Goal: Entertainment & Leisure: Consume media (video, audio)

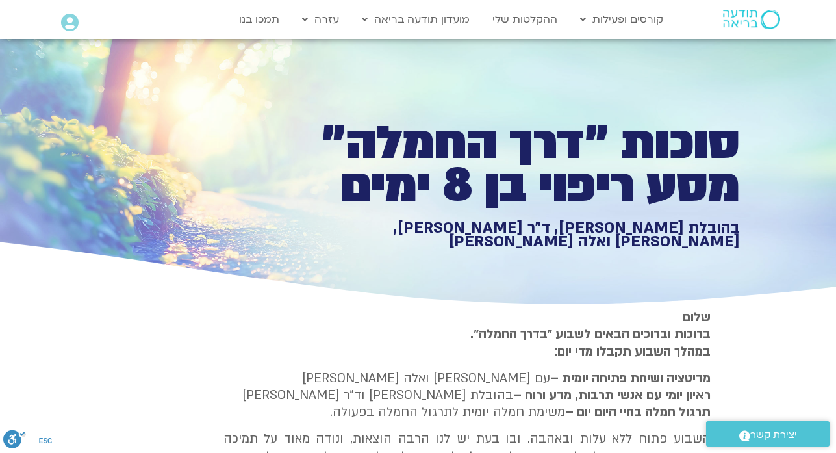
type input "1452.76"
type input "2465.266667"
type input "1081.16"
type input "3712.76"
type input "5907.52"
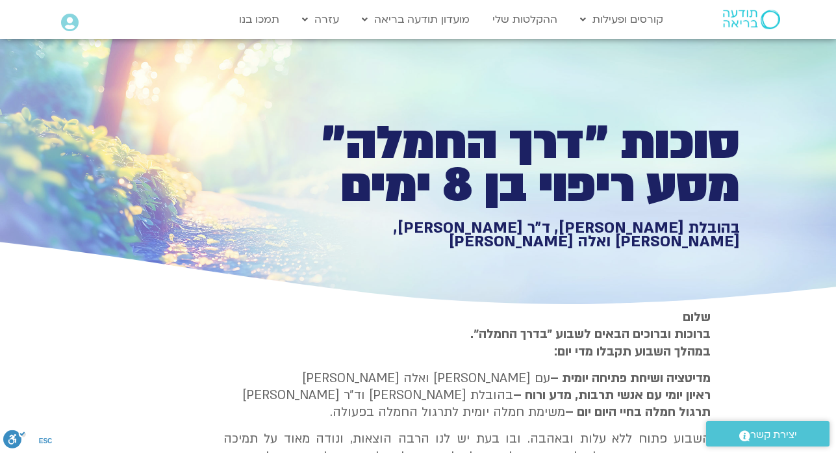
type input "1377.76"
type input "3320.68"
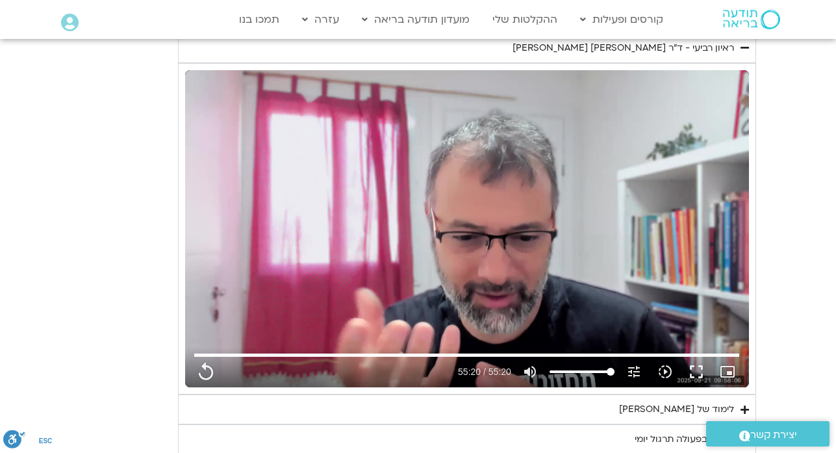
type input "1452.76"
type input "2465.266667"
type input "1081.16"
type input "3712.76"
type input "5907.52"
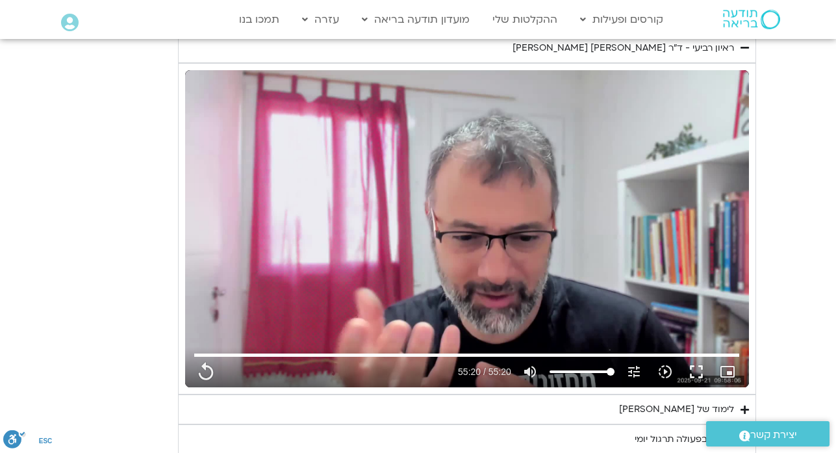
type input "1377.76"
type input "3320.68"
type input "1452.76"
type input "2465.266667"
type input "1081.16"
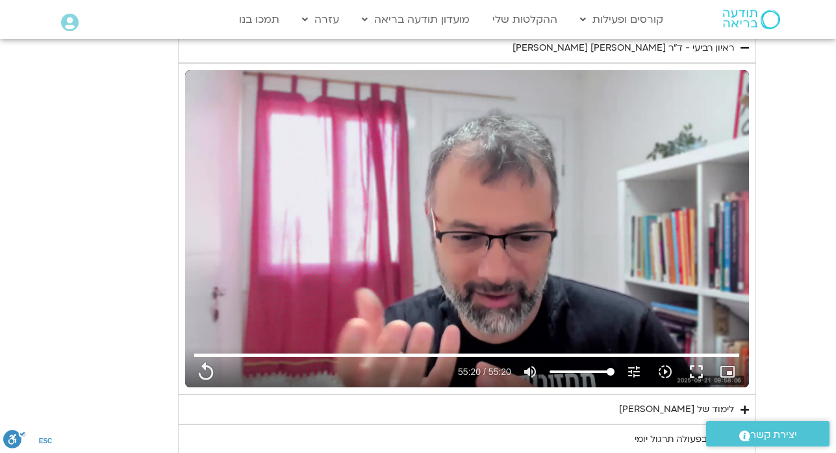
type input "3712.76"
type input "5907.52"
type input "1377.76"
type input "3320.68"
type input "1452.76"
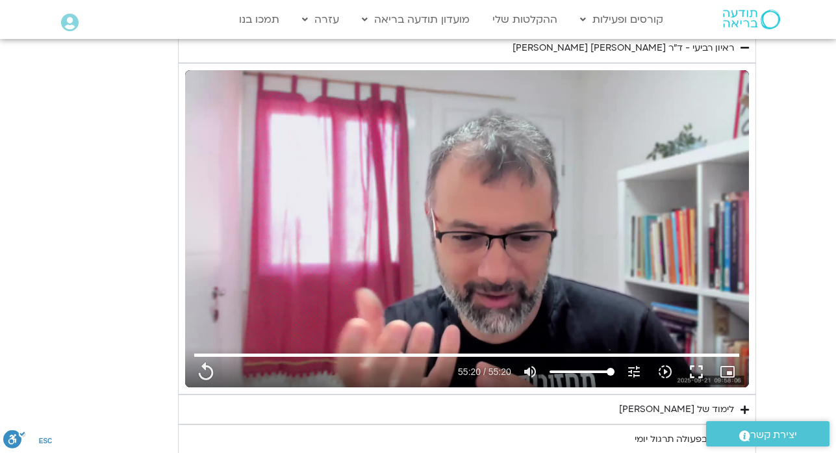
type input "2465.266667"
type input "1081.16"
type input "3712.76"
type input "5907.52"
type input "1377.76"
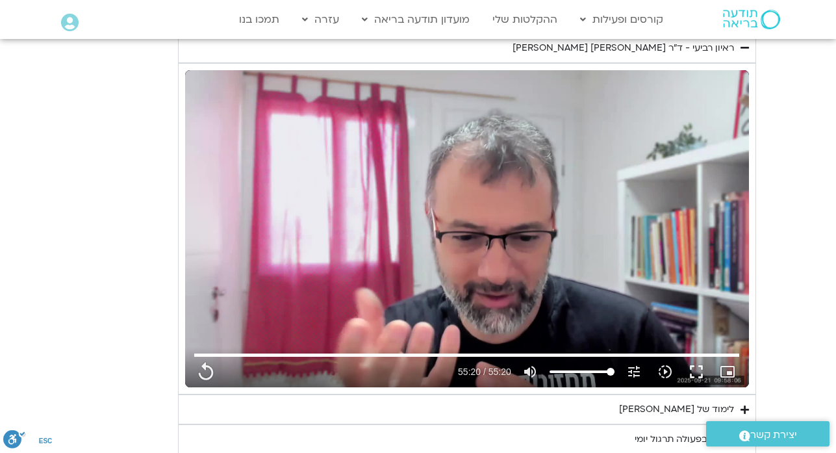
type input "3320.68"
type input "1452.76"
type input "2465.266667"
type input "1081.16"
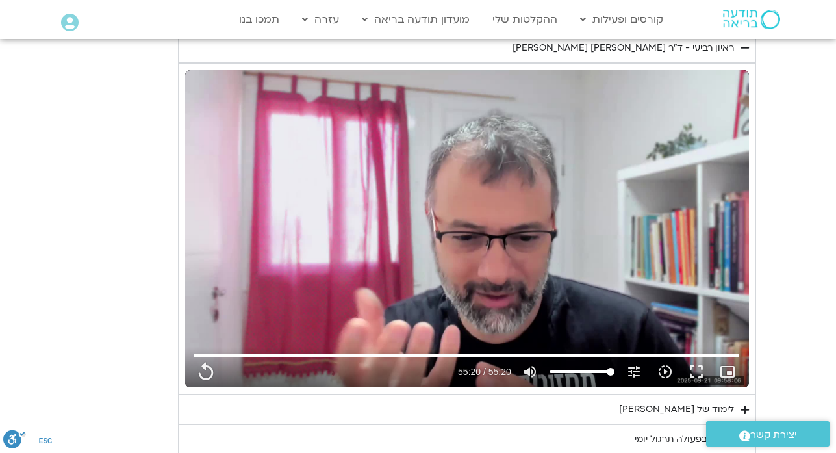
type input "3712.76"
type input "5907.52"
type input "1377.76"
type input "3320.68"
type input "1452.76"
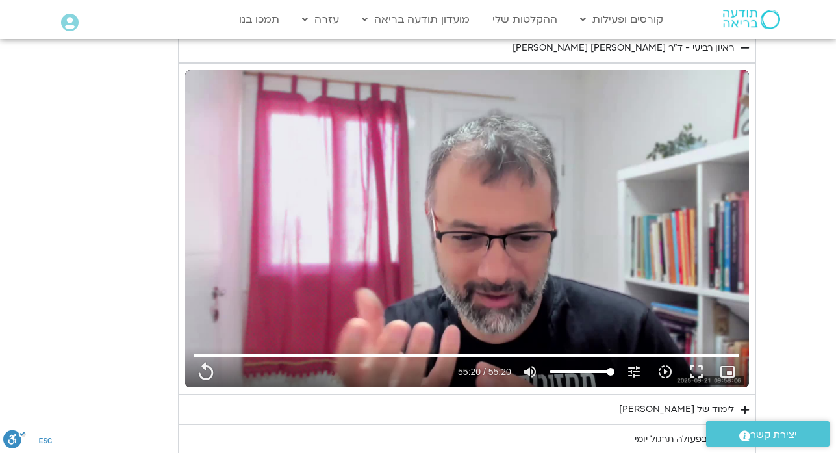
type input "2465.266667"
type input "5907.52"
type input "1377.76"
type input "3320.68"
type input "1081.16"
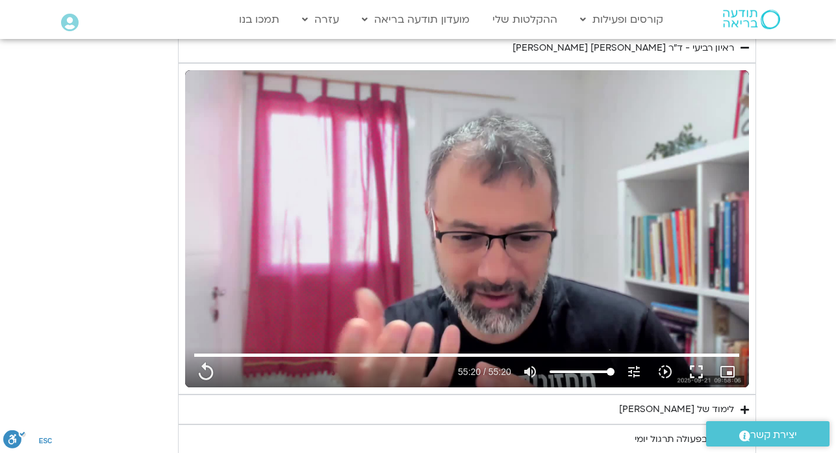
type input "3712.76"
type input "5907.52"
type input "1377.76"
type input "3320.68"
type input "1452.76"
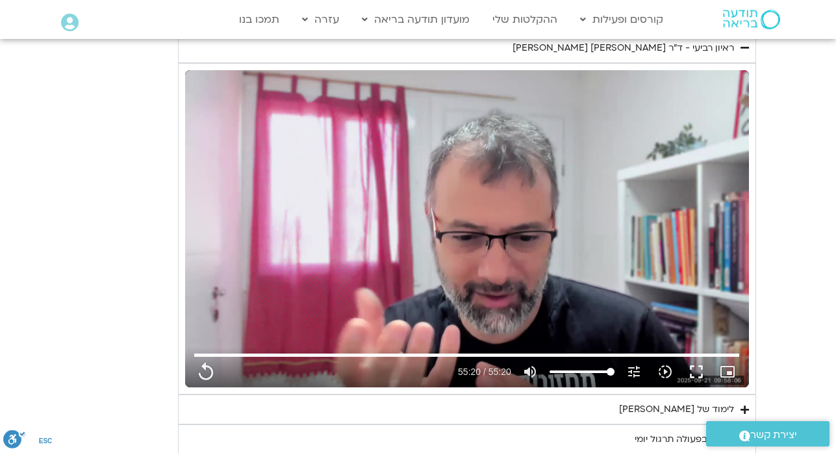
type input "2465.266667"
type input "1081.16"
type input "3712.76"
type input "5907.52"
type input "1377.76"
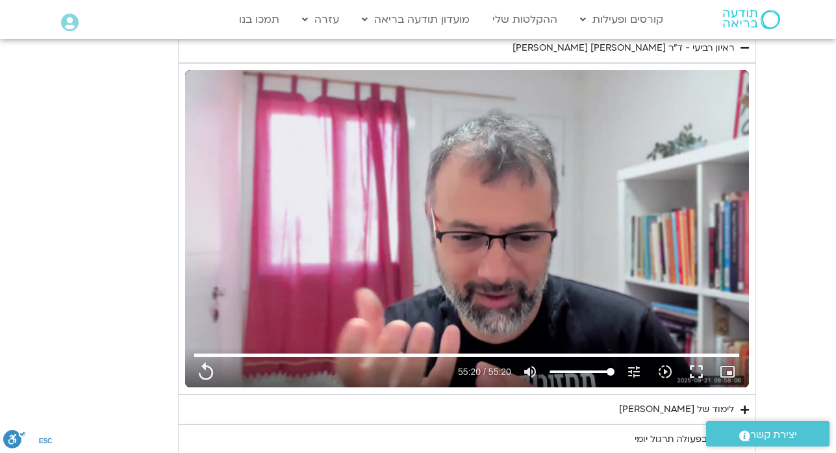
type input "3320.68"
type input "1452.76"
type input "2465.266667"
type input "1081.16"
type input "3712.76"
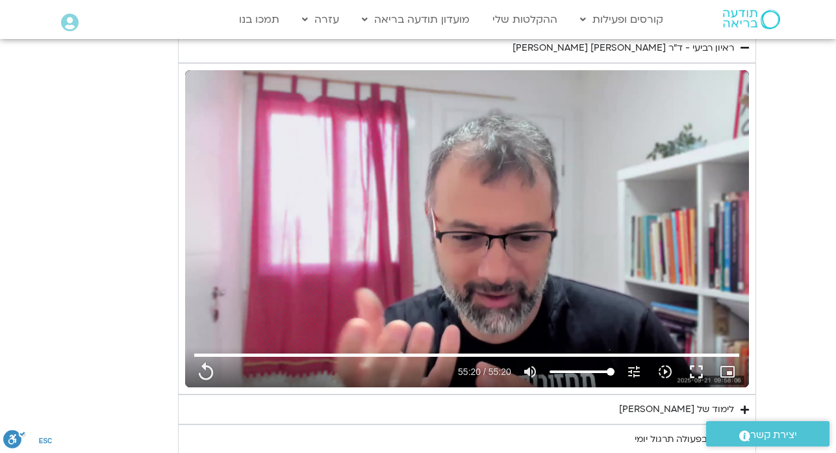
type input "5907.52"
type input "1377.76"
type input "3320.68"
type input "1452.76"
type input "2465.266667"
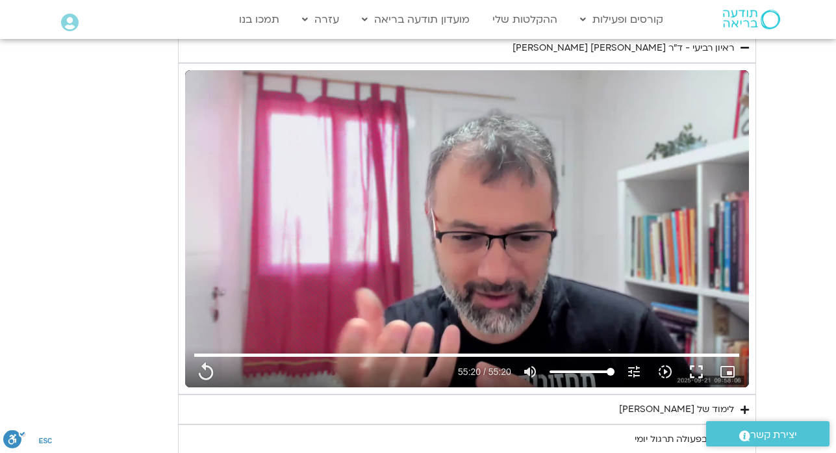
type input "1081.16"
type input "3712.76"
type input "5907.52"
type input "1377.76"
type input "3320.68"
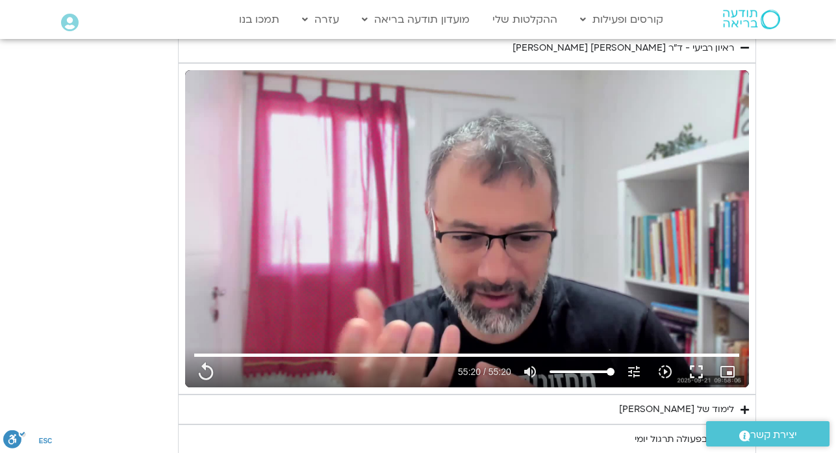
type input "1452.76"
type input "2465.266667"
type input "1081.16"
type input "3712.76"
type input "5907.52"
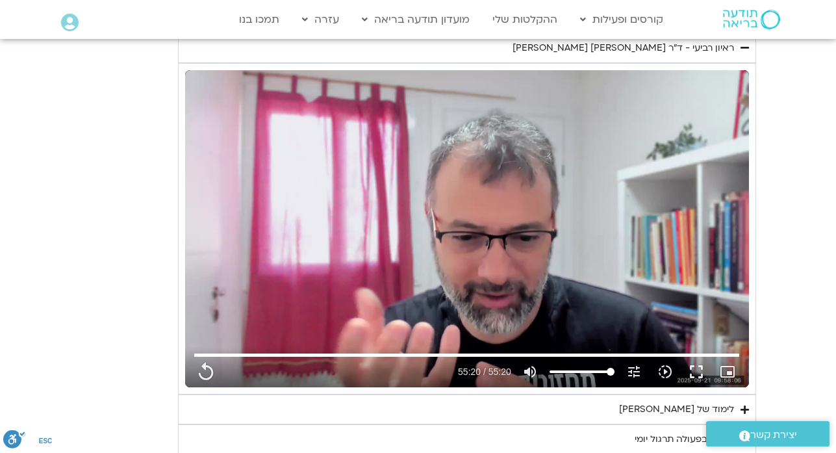
type input "1377.76"
type input "3320.68"
type input "1452.76"
type input "2465.266667"
type input "1081.16"
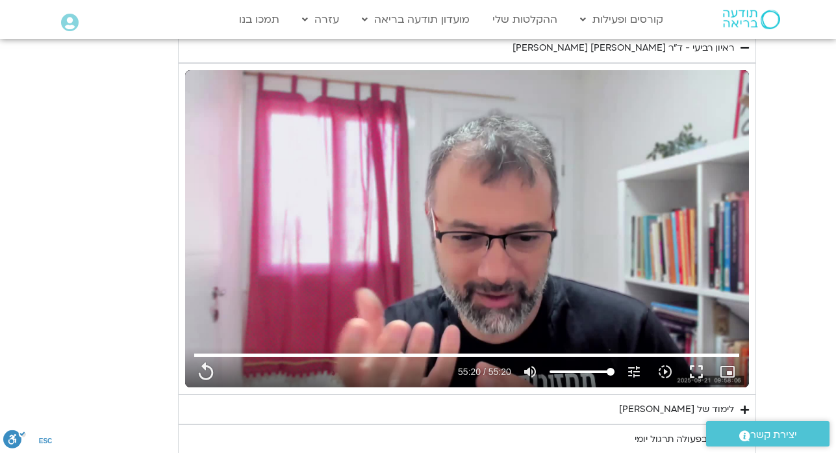
type input "3712.76"
type input "5907.52"
type input "1377.76"
type input "3320.68"
type input "1452.76"
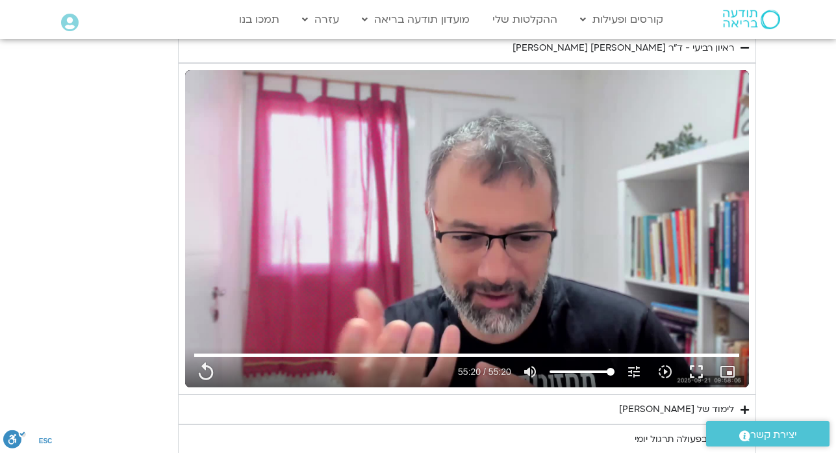
type input "2465.266667"
type input "1081.16"
type input "3712.76"
type input "5907.52"
type input "1377.76"
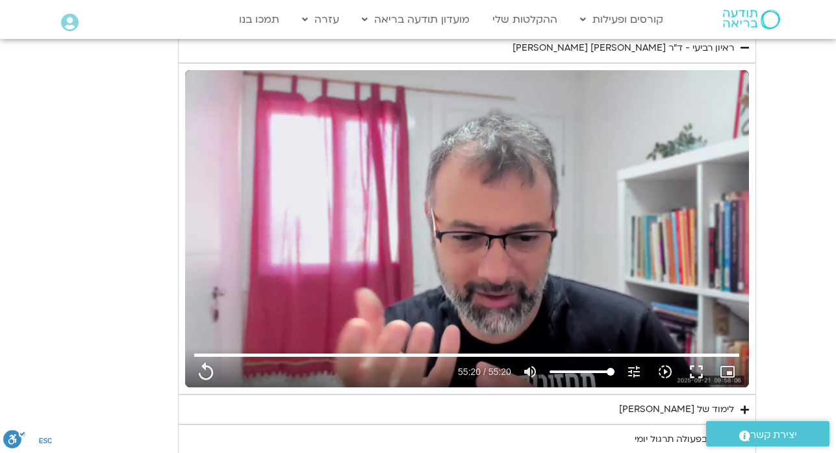
type input "3320.68"
type input "1452.76"
type input "2465.266667"
type input "1081.16"
type input "3712.76"
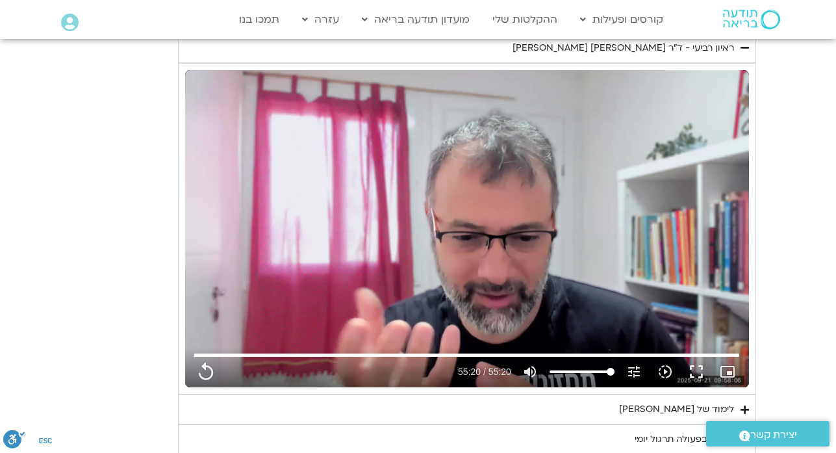
type input "5907.52"
type input "1377.76"
type input "3320.68"
type input "1452.76"
type input "2465.266667"
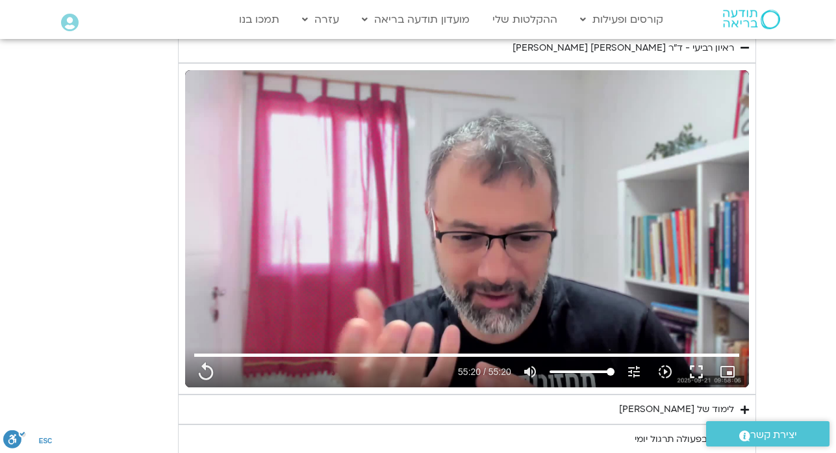
type input "1081.16"
type input "3712.76"
type input "5907.52"
type input "1377.76"
type input "3320.68"
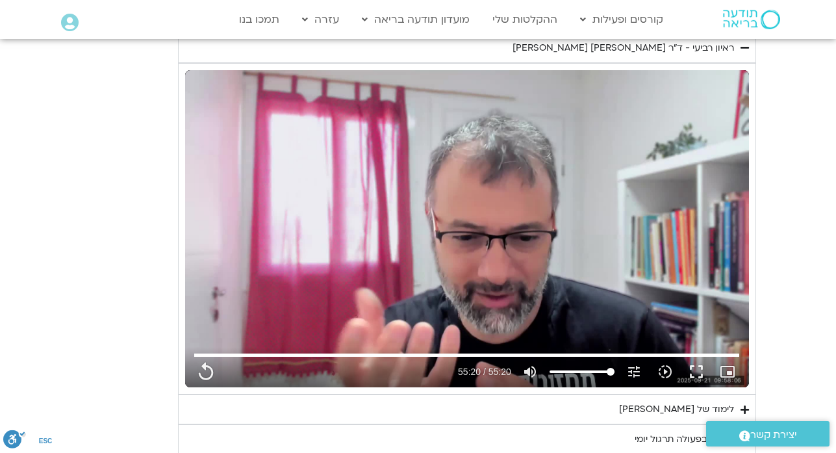
type input "1452.76"
type input "2465.266667"
type input "1081.16"
type input "3712.76"
type input "5907.52"
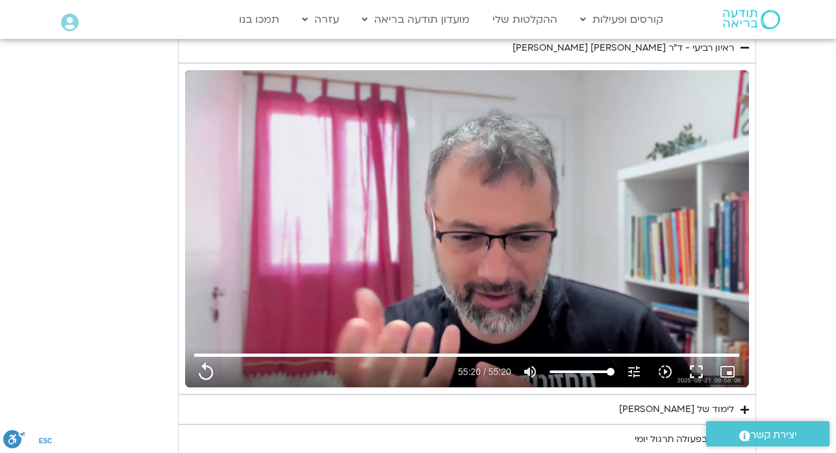
type input "1377.76"
type input "3320.68"
type input "1452.76"
type input "2465.266667"
type input "1081.16"
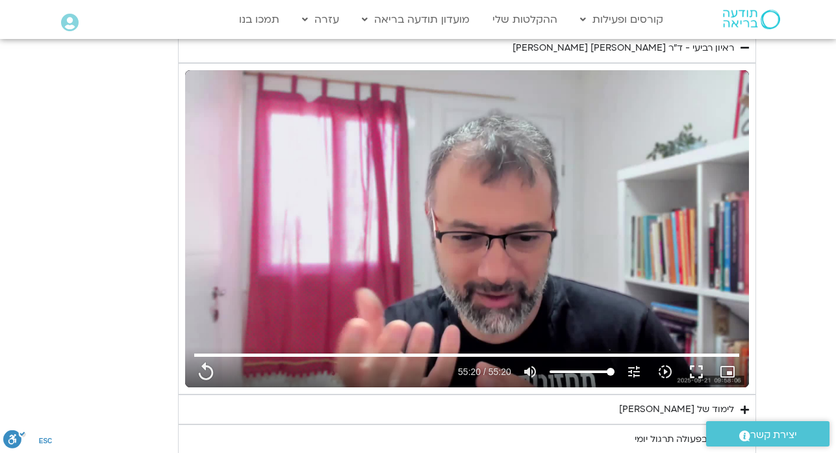
type input "3712.76"
type input "5907.52"
type input "1377.76"
type input "3320.68"
type input "1452.76"
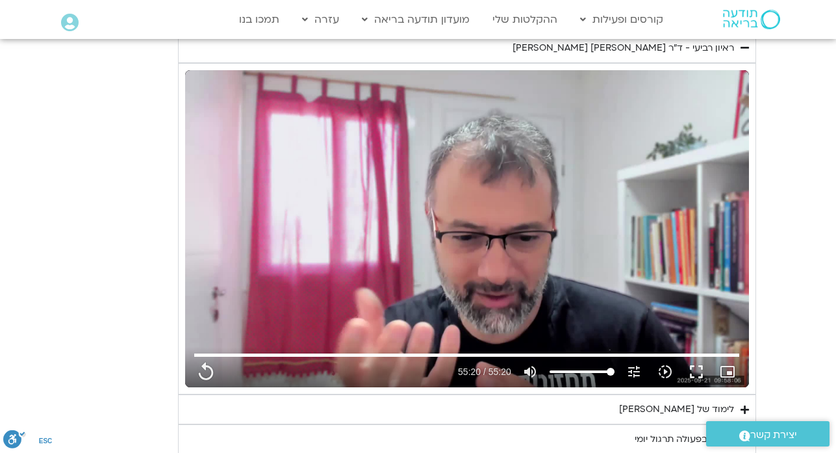
type input "2465.266667"
type input "1081.16"
type input "3712.76"
type input "1452.76"
type input "2465.266667"
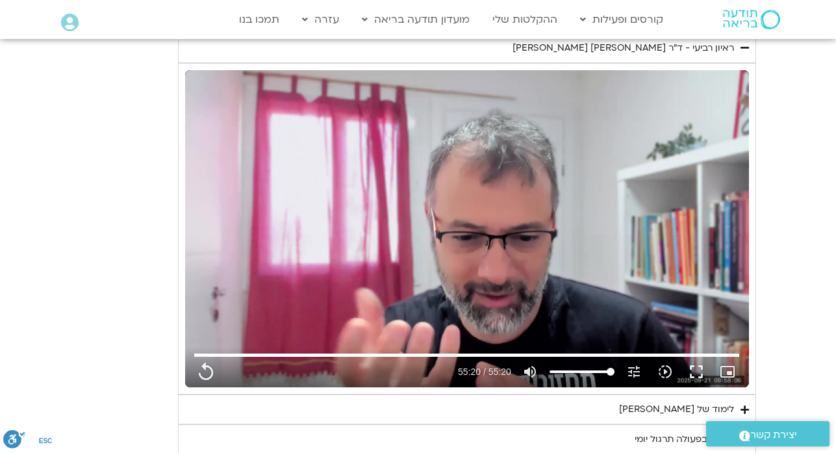
type input "5907.52"
type input "1377.76"
type input "3320.68"
type input "1081.16"
type input "3712.76"
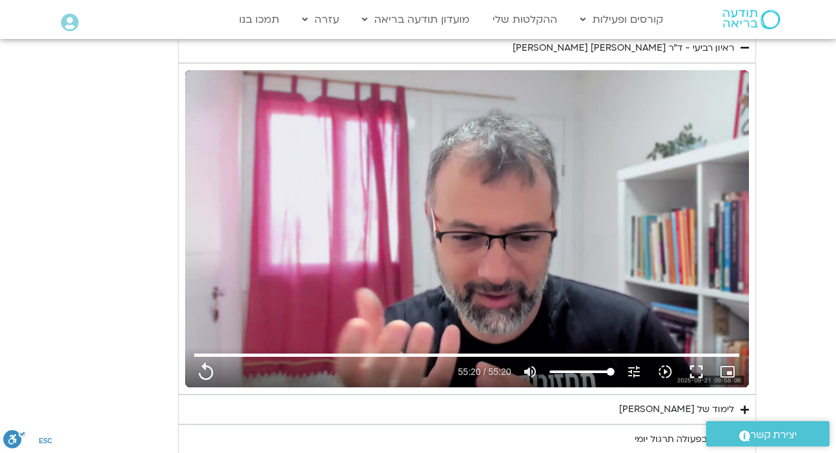
type input "5907.52"
type input "1377.76"
type input "3320.68"
type input "1452.76"
type input "2465.266667"
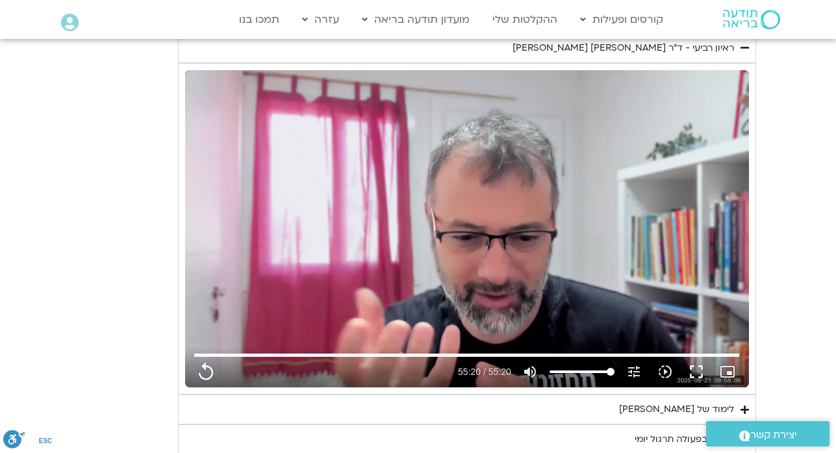
type input "1081.16"
type input "3712.76"
type input "5907.52"
type input "1377.76"
type input "3320.68"
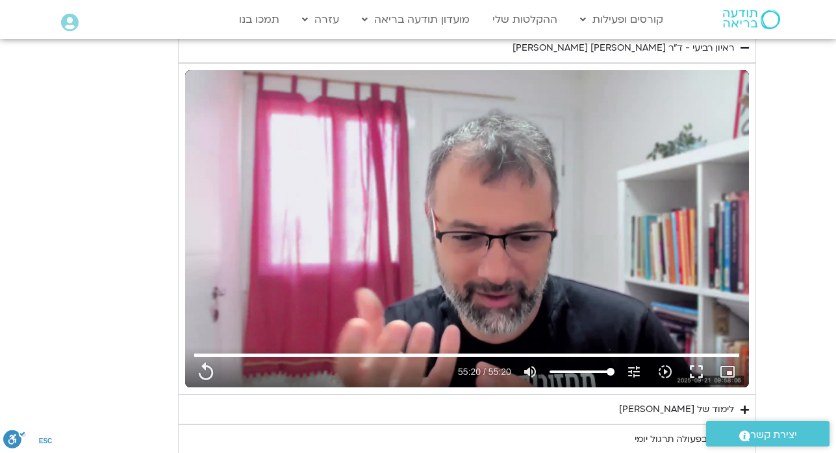
type input "1452.76"
type input "2465.266667"
type input "1081.16"
type input "3712.76"
type input "5907.52"
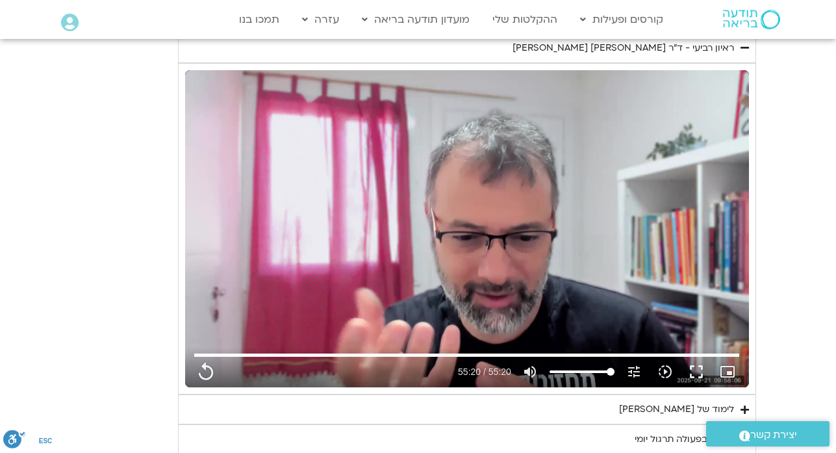
type input "1377.76"
type input "3320.68"
type input "1452.76"
type input "2465.266667"
type input "1081.16"
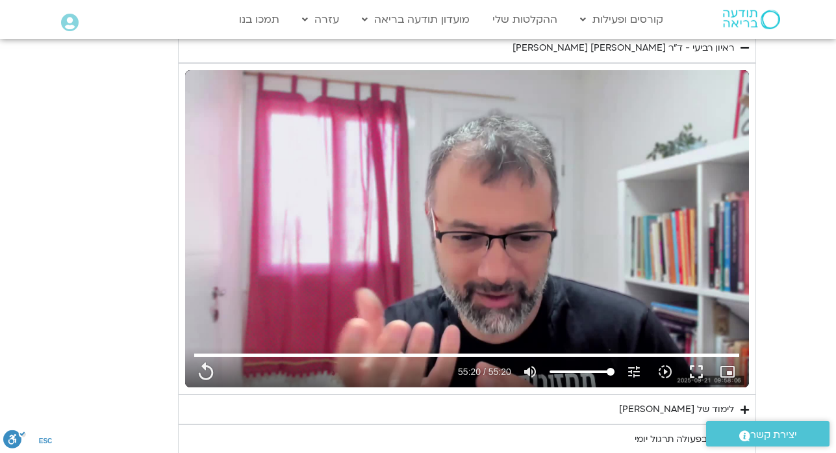
type input "3712.76"
type input "5907.52"
type input "1377.76"
type input "3320.68"
type input "1452.76"
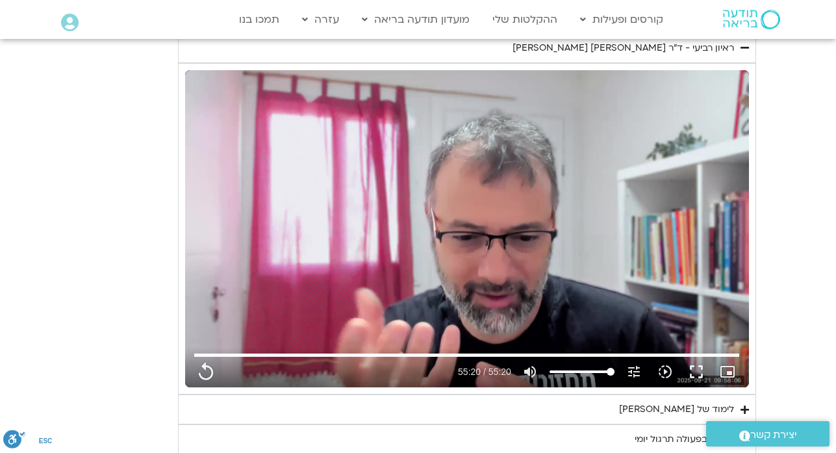
type input "2465.266667"
type input "1081.16"
type input "3712.76"
type input "5907.52"
type input "1377.76"
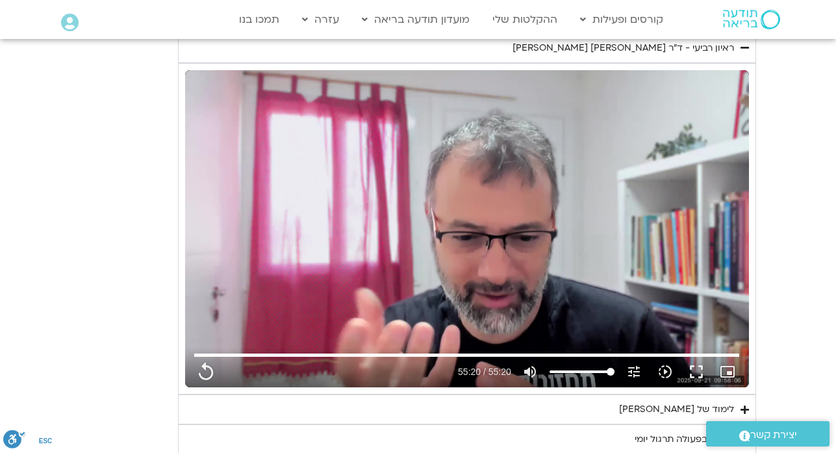
type input "3320.68"
type input "1452.76"
type input "2465.266667"
type input "1081.16"
type input "3712.76"
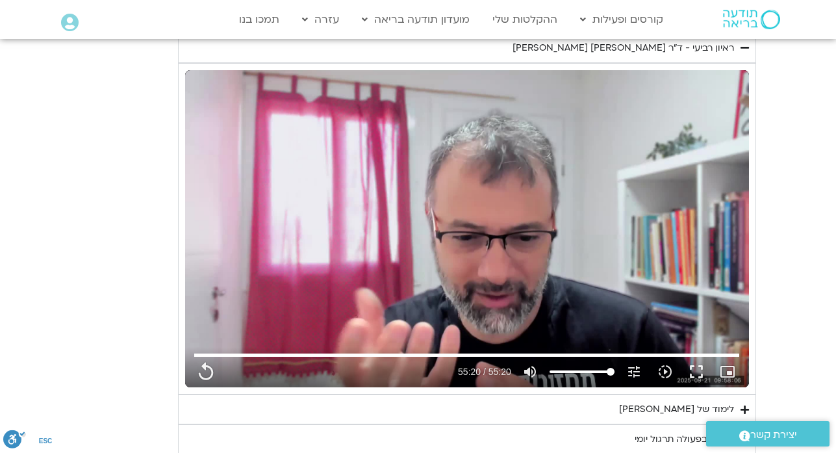
type input "5907.52"
type input "1377.76"
type input "3320.68"
type input "1452.76"
type input "2465.266667"
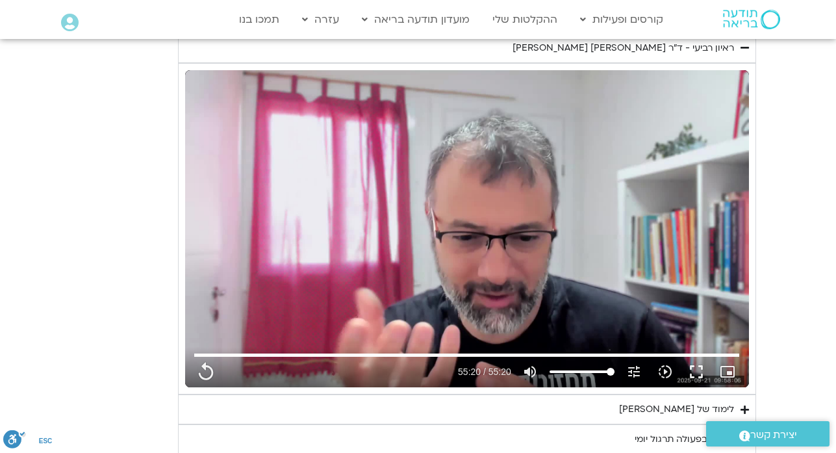
type input "1081.16"
type input "3712.76"
type input "5907.52"
type input "1377.76"
type input "3320.68"
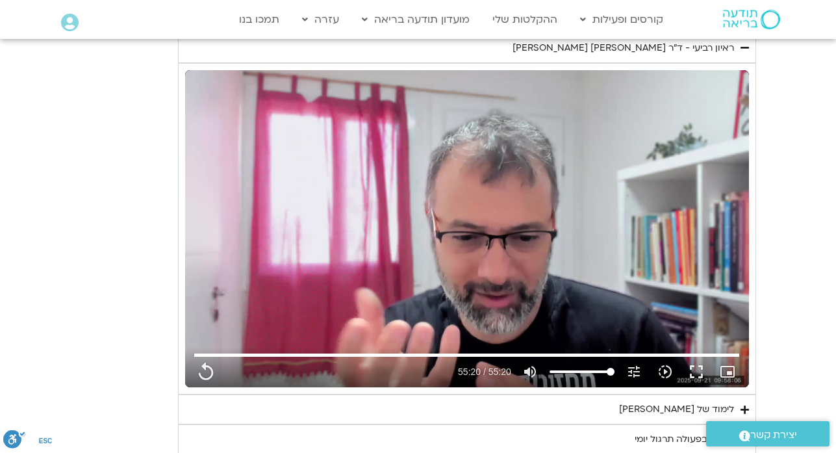
type input "1452.76"
type input "2465.266667"
type input "1081.16"
type input "3712.76"
type input "5907.52"
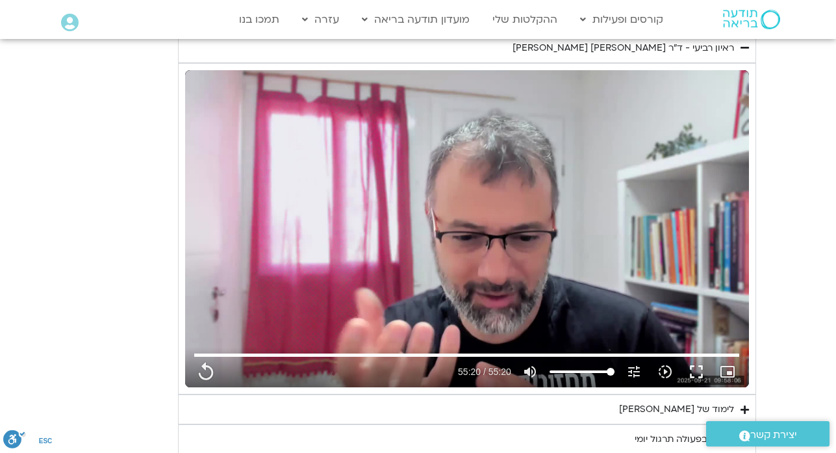
type input "1377.76"
type input "3320.68"
type input "1452.76"
type input "2465.266667"
type input "1081.16"
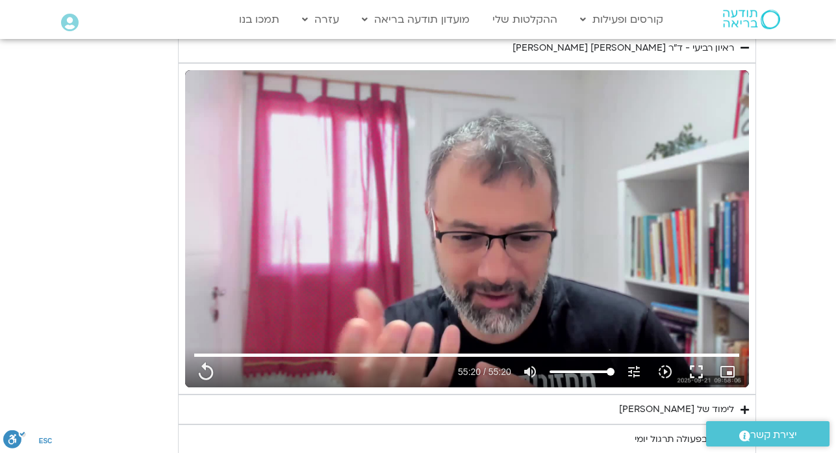
type input "3712.76"
type input "5907.52"
type input "1377.76"
type input "3320.68"
type input "1452.76"
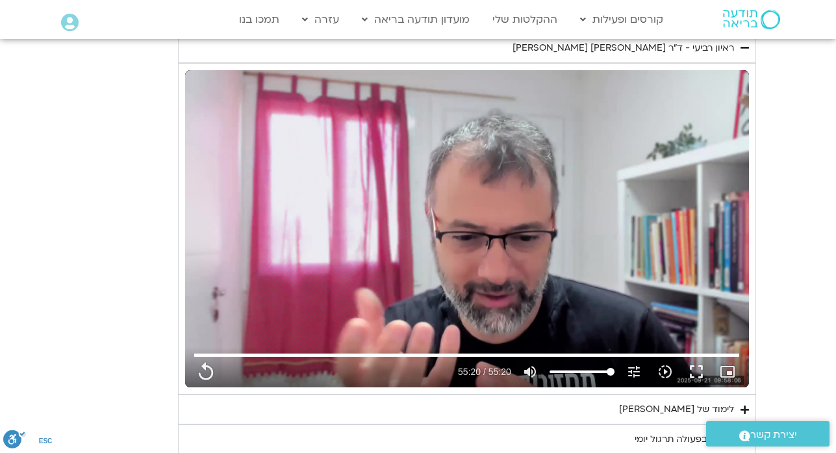
type input "2465.266667"
type input "1081.16"
type input "3712.76"
type input "5907.52"
type input "1377.76"
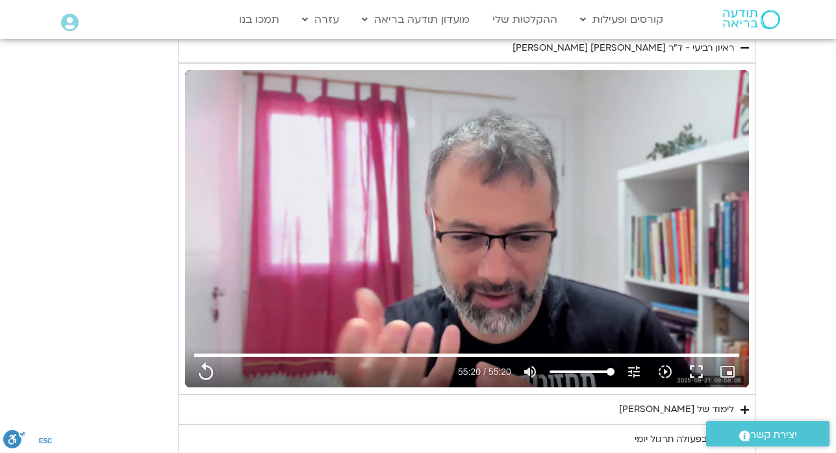
type input "3320.68"
type input "1452.76"
type input "2465.266667"
type input "1081.16"
type input "3712.76"
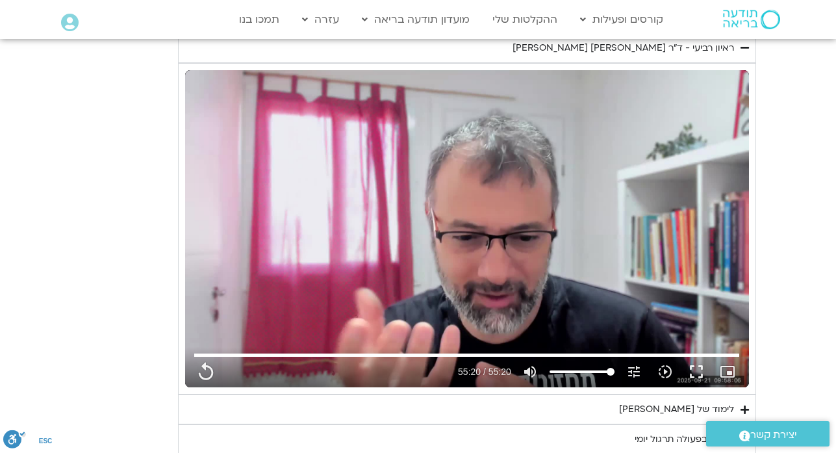
type input "5907.52"
type input "1377.76"
type input "3320.68"
type input "1452.76"
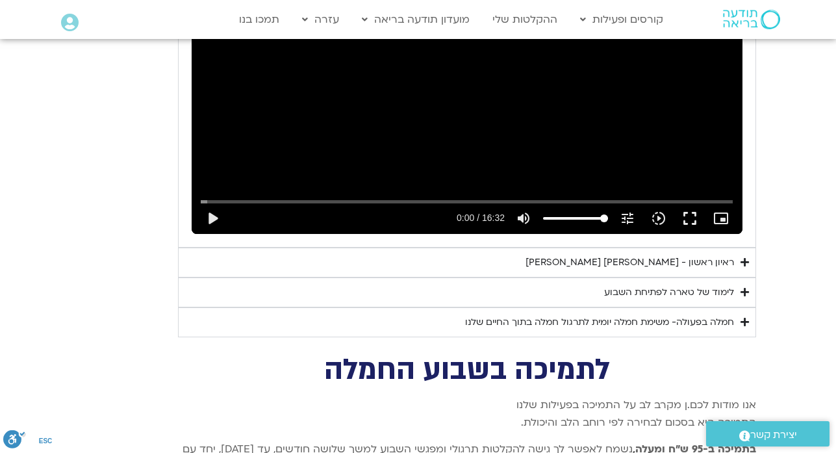
scroll to position [5448, 0]
